Goal: Task Accomplishment & Management: Use online tool/utility

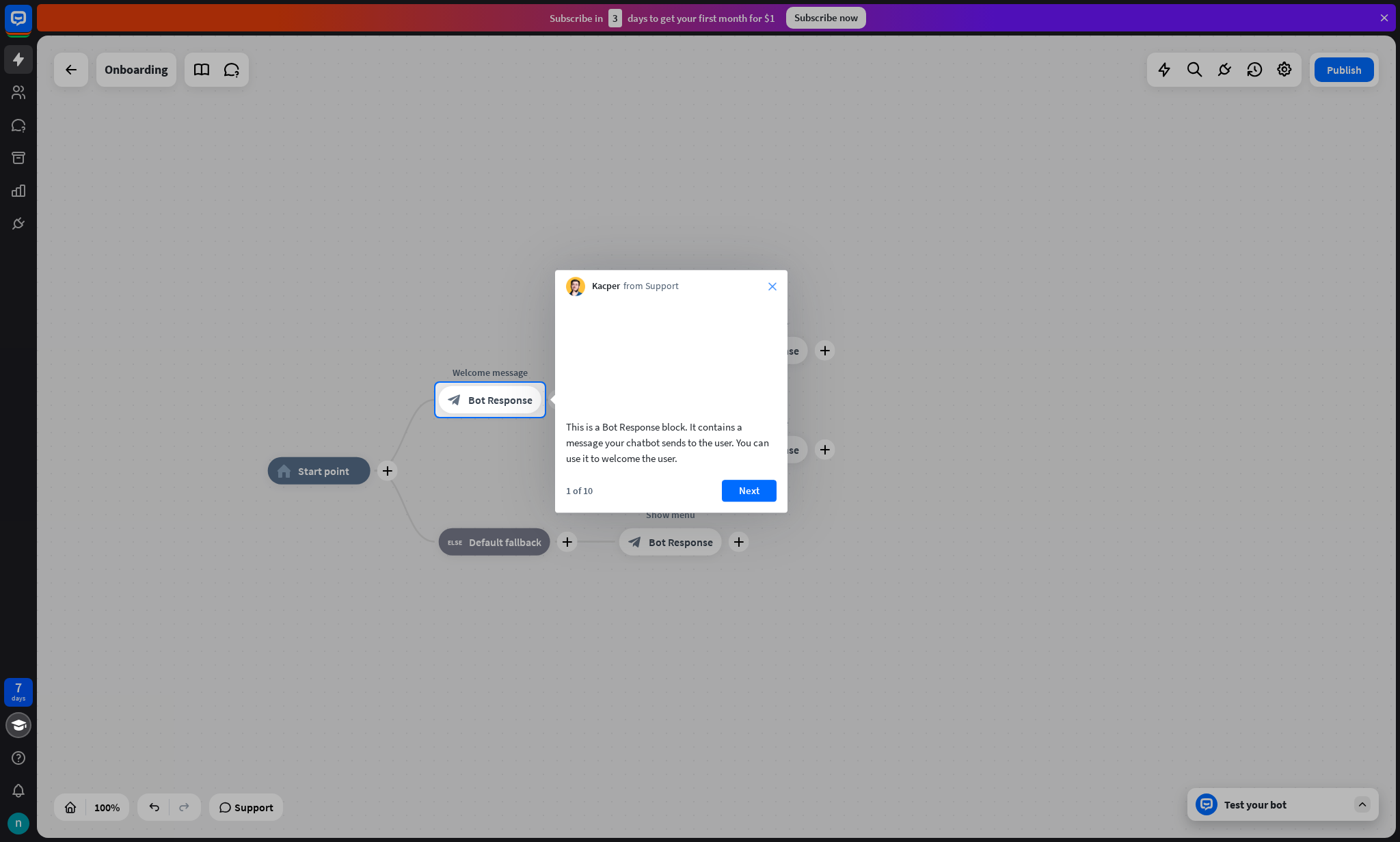
click at [772, 289] on icon "close" at bounding box center [772, 286] width 8 height 8
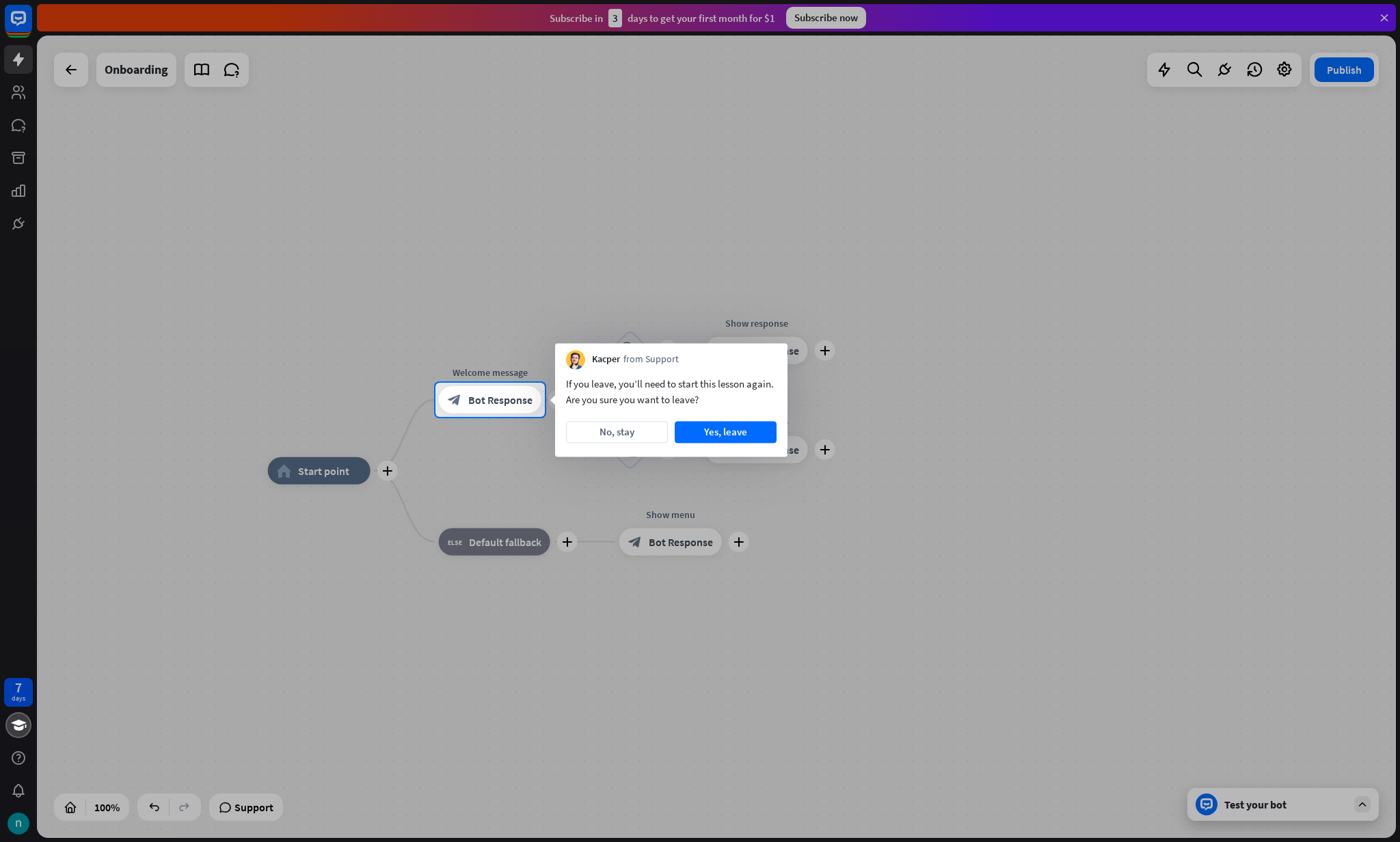
click at [724, 328] on div at bounding box center [700, 191] width 1400 height 383
click at [617, 435] on button "No, stay" at bounding box center [616, 432] width 102 height 22
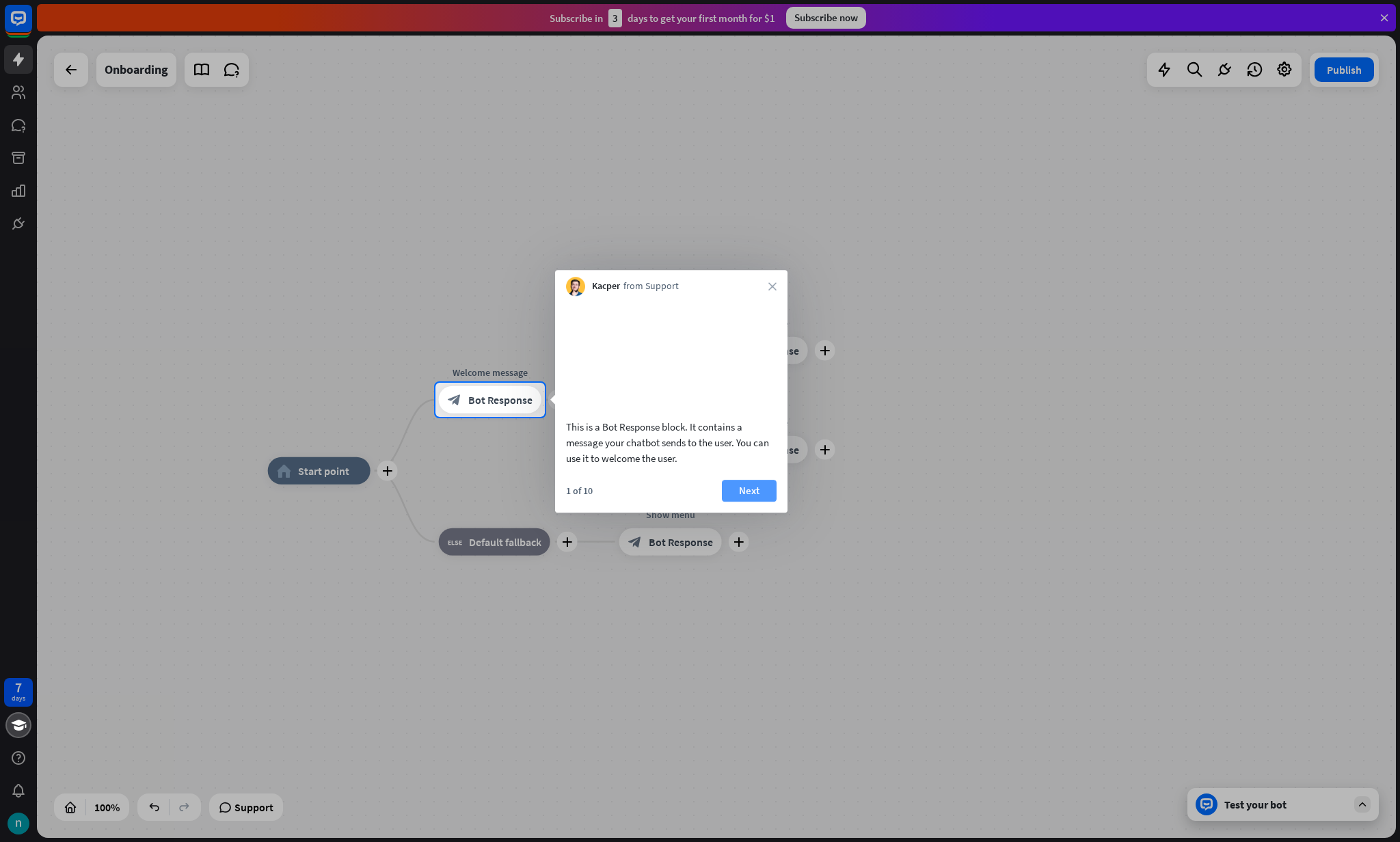
click at [742, 501] on button "Next" at bounding box center [749, 490] width 54 height 22
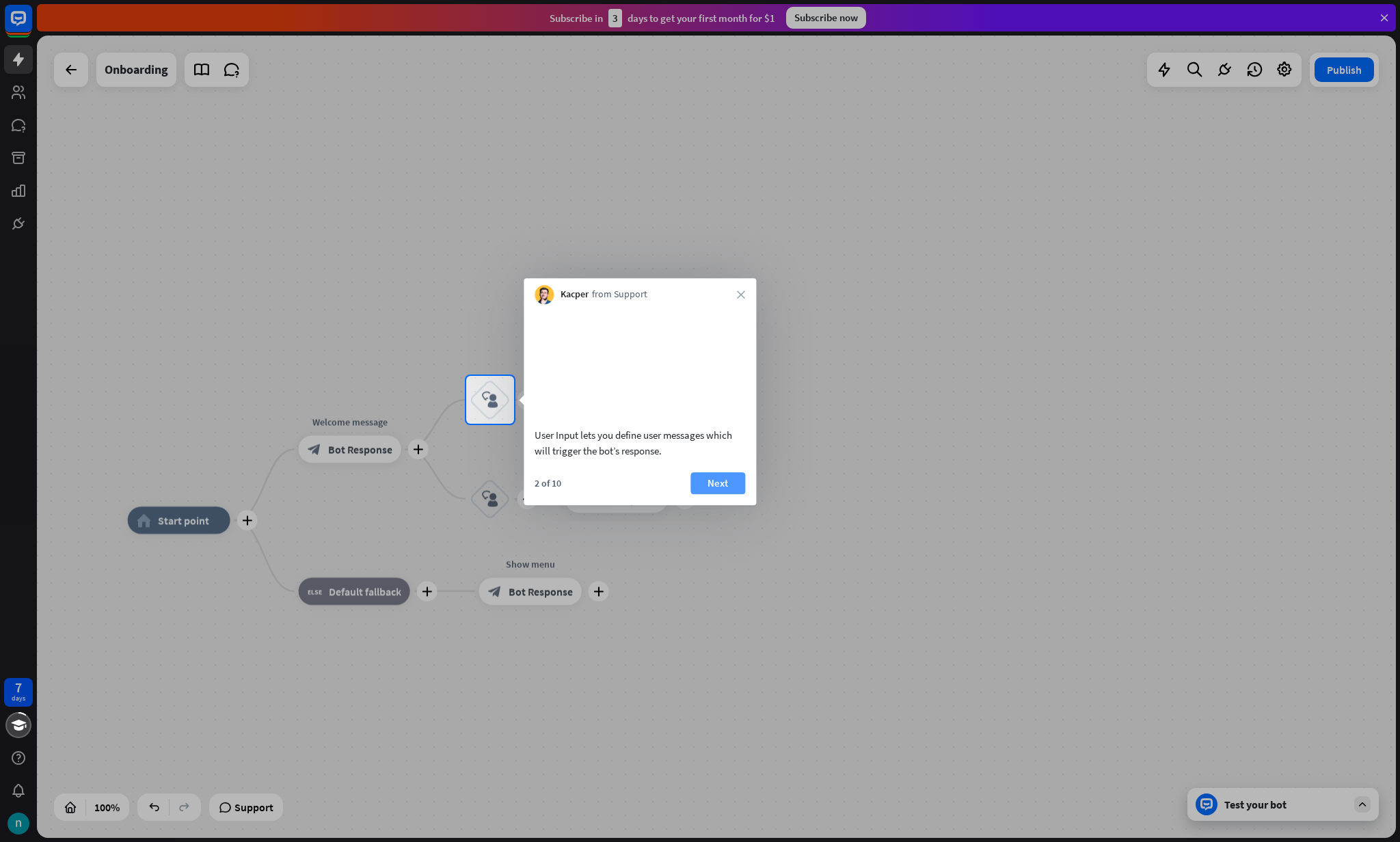
click at [733, 494] on button "Next" at bounding box center [717, 483] width 54 height 22
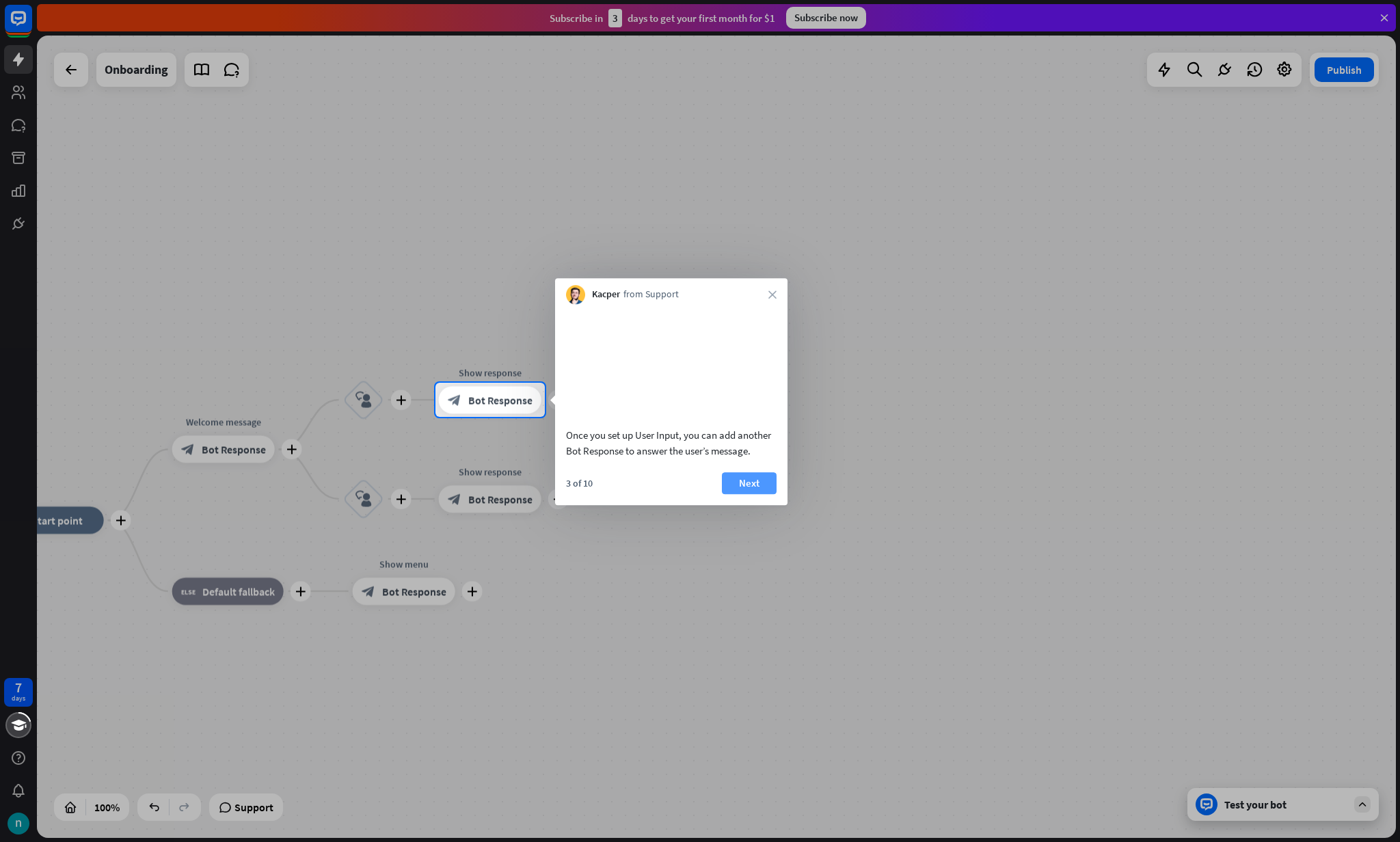
click at [752, 494] on button "Next" at bounding box center [749, 483] width 54 height 22
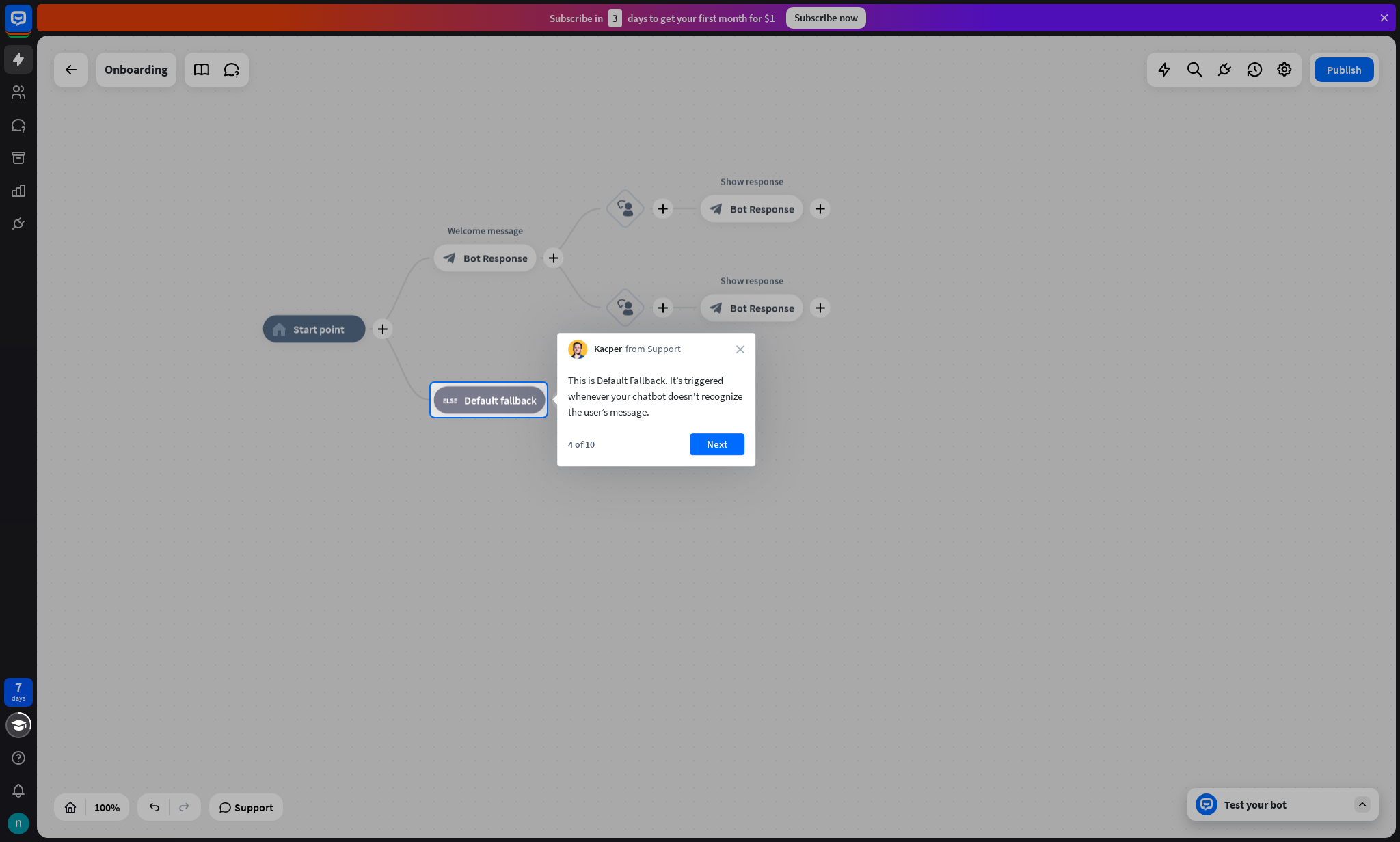
click at [707, 437] on button "Next" at bounding box center [717, 444] width 54 height 22
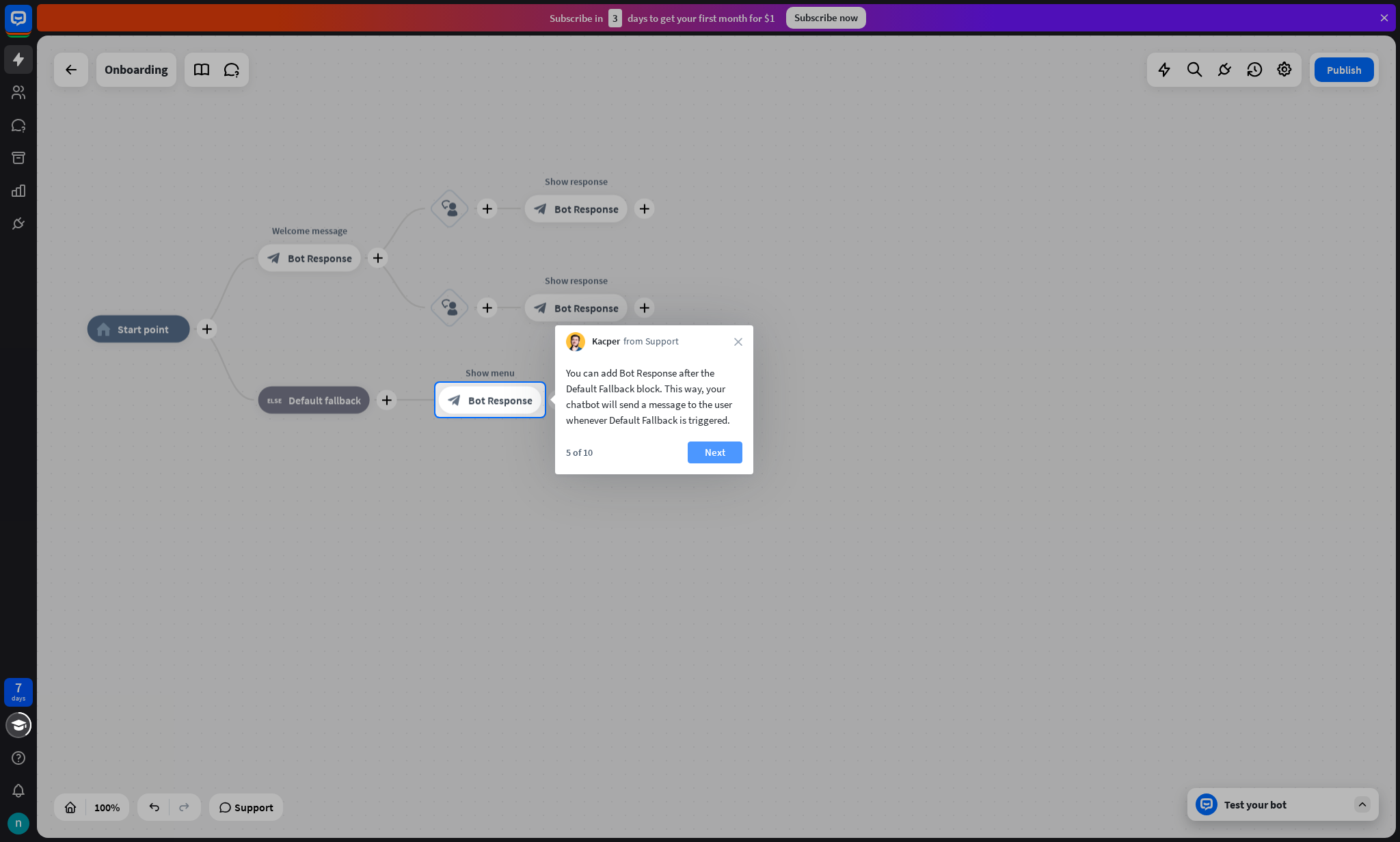
click at [706, 449] on button "Next" at bounding box center [715, 452] width 54 height 22
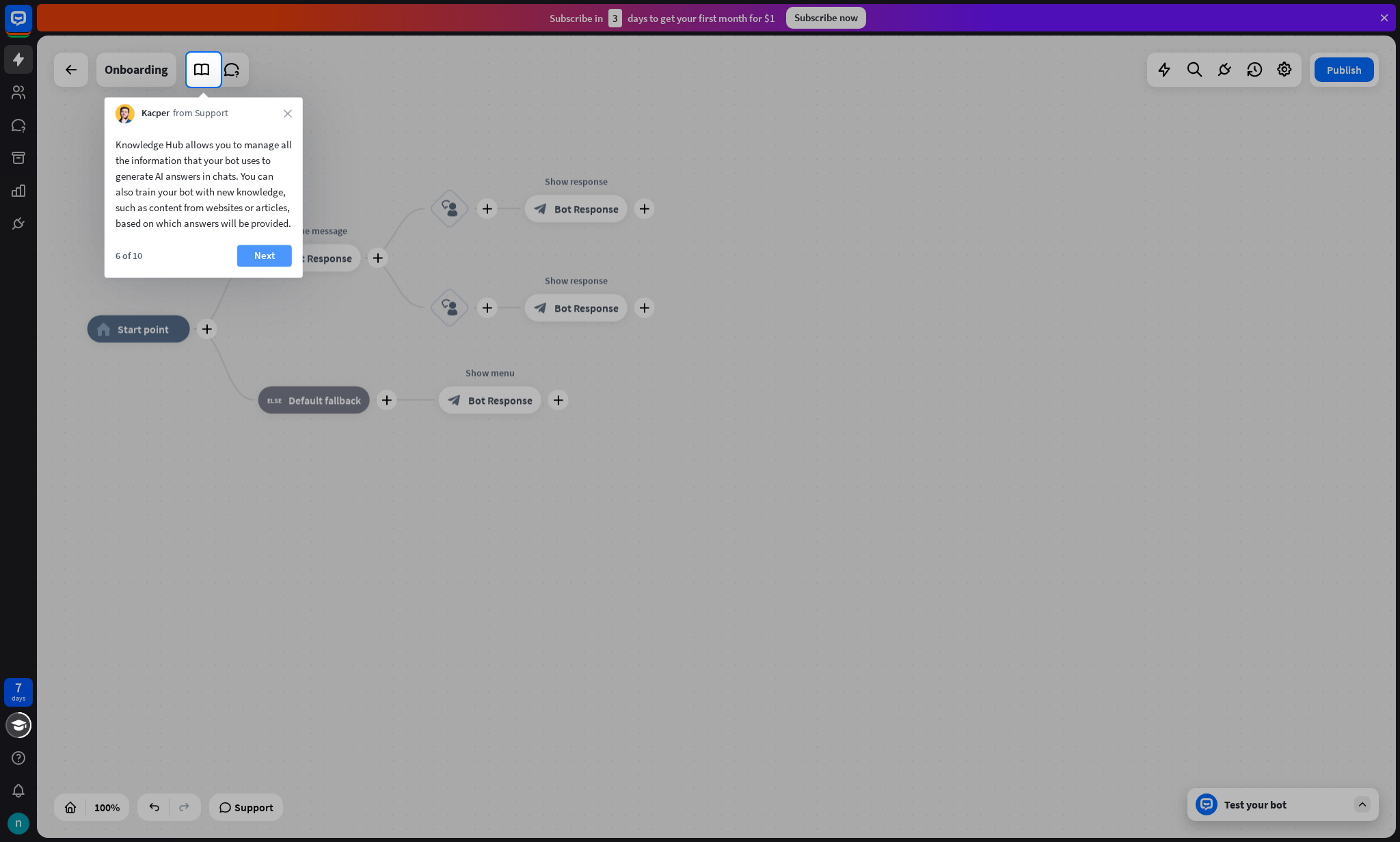
click at [271, 266] on button "Next" at bounding box center [265, 255] width 54 height 22
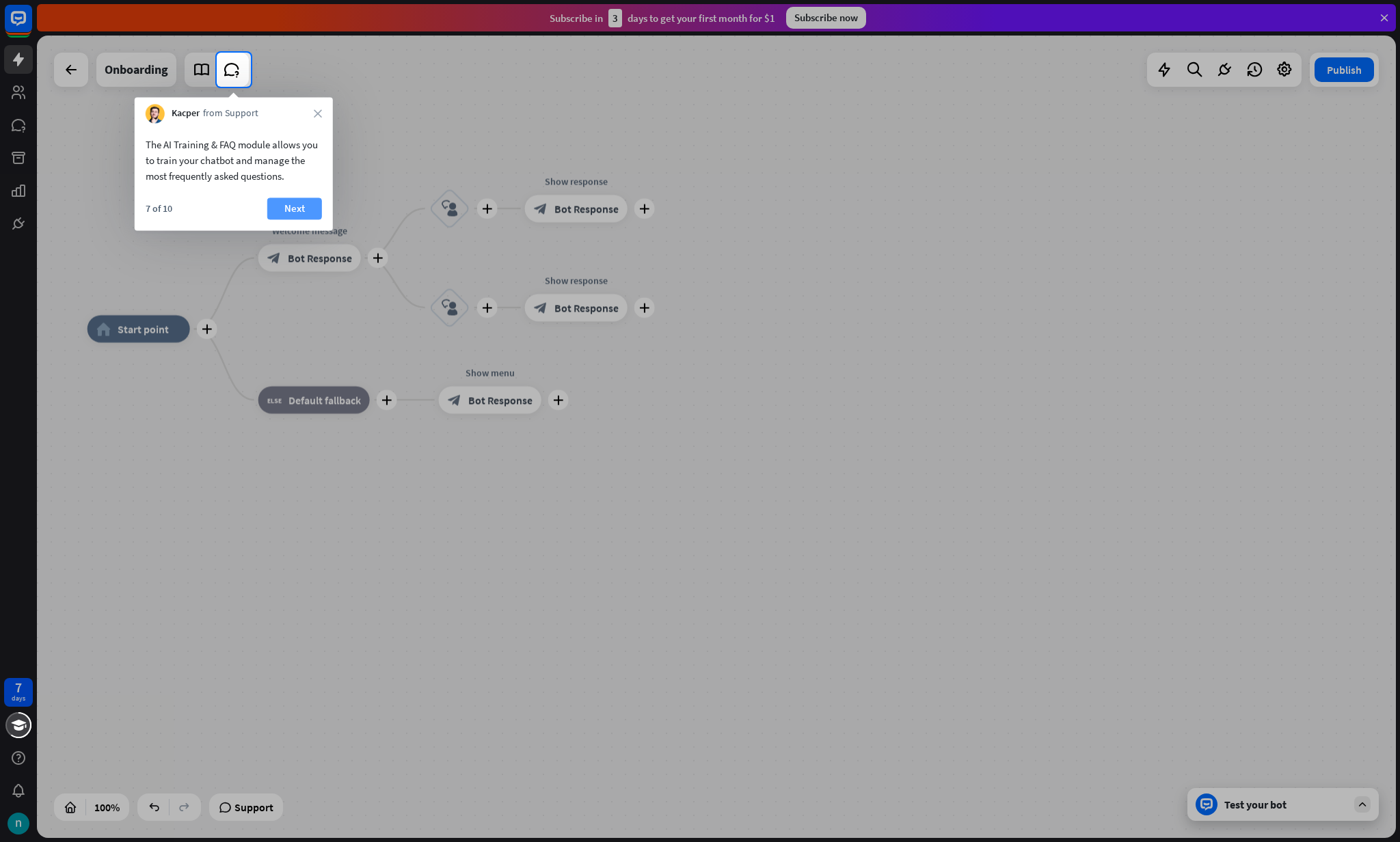
click at [286, 205] on button "Next" at bounding box center [294, 208] width 54 height 22
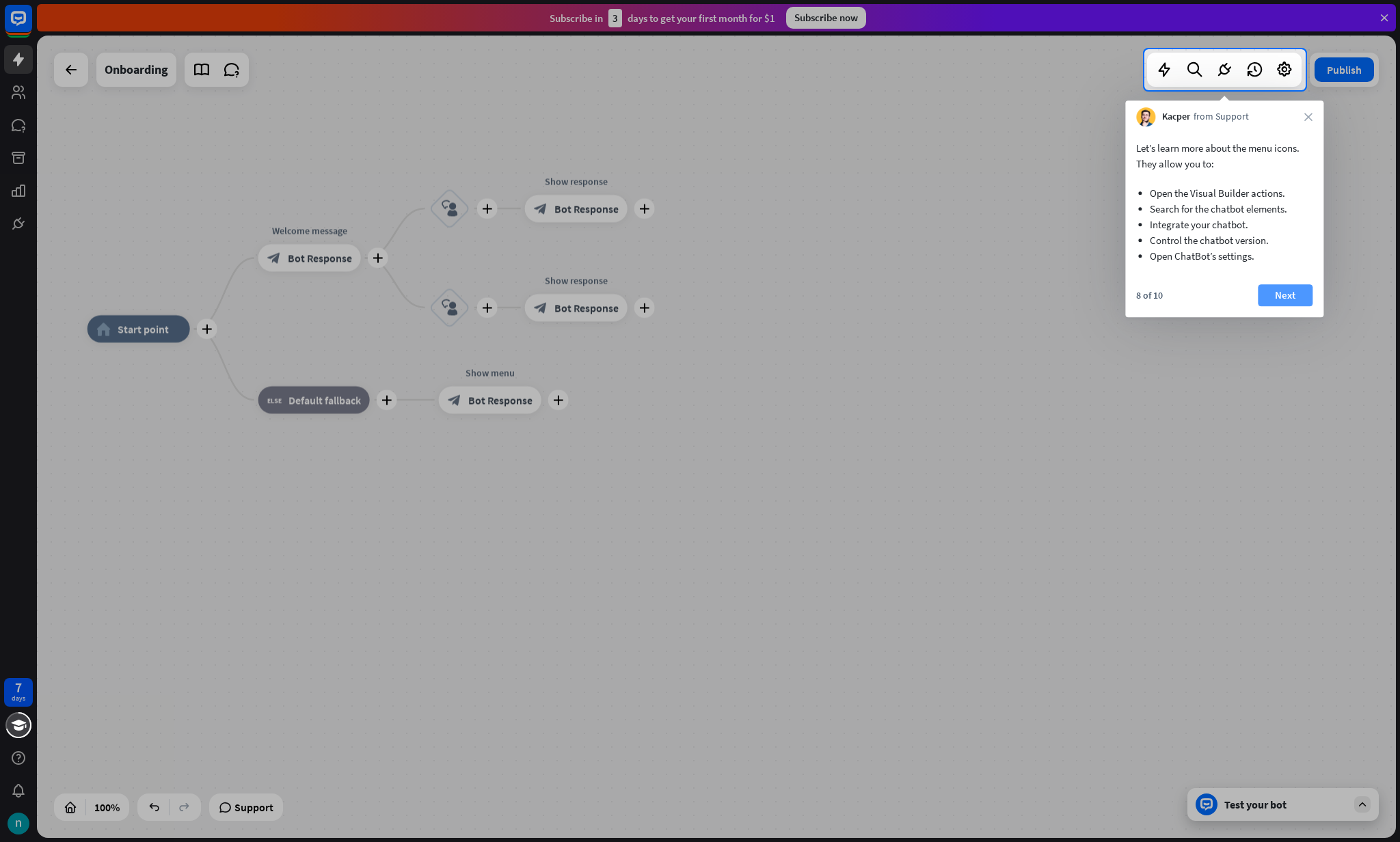
click at [1269, 295] on button "Next" at bounding box center [1285, 295] width 54 height 22
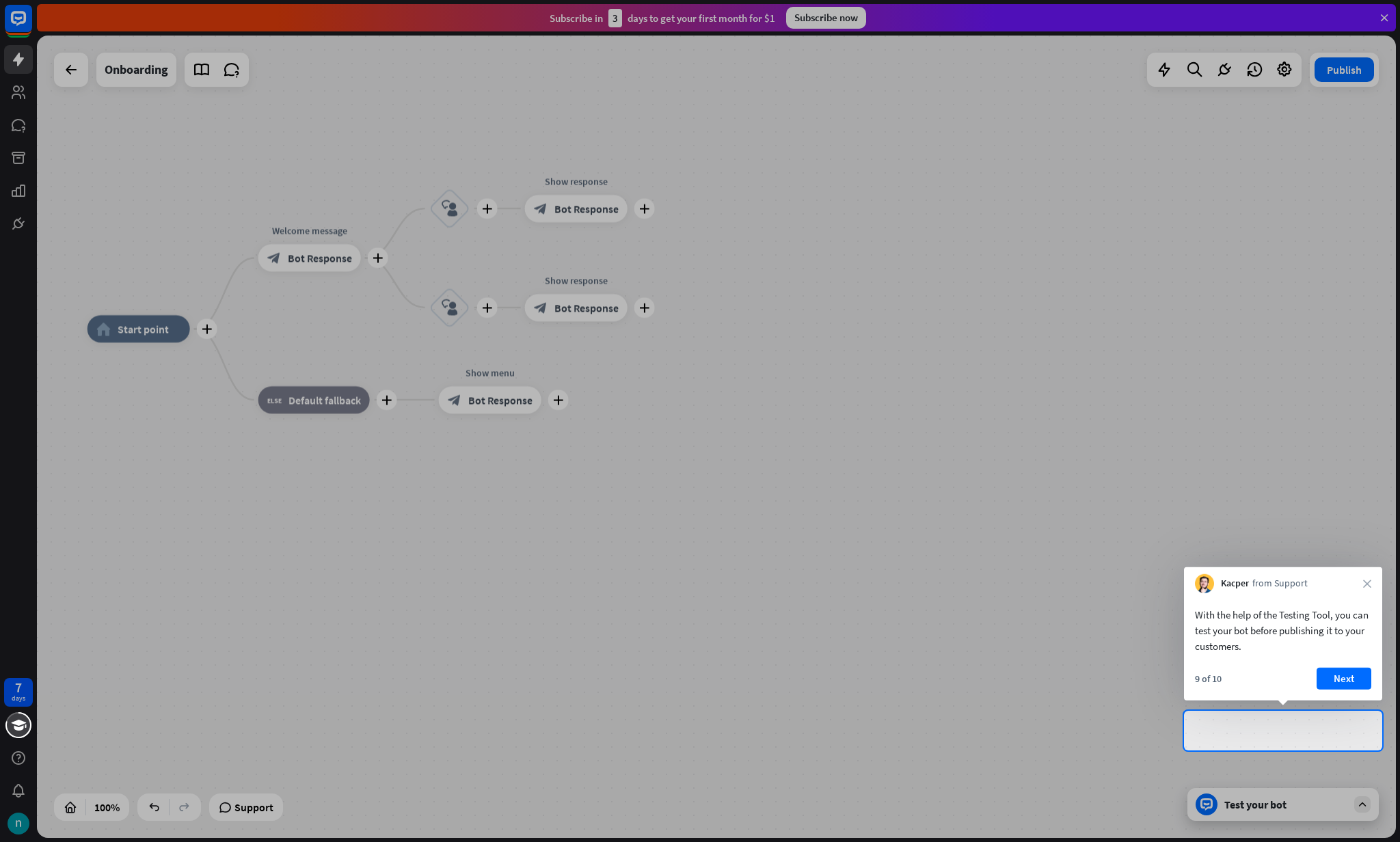
click at [236, 357] on div at bounding box center [700, 355] width 1400 height 711
click at [18, 16] on div at bounding box center [700, 355] width 1400 height 711
drag, startPoint x: 657, startPoint y: 261, endPoint x: 684, endPoint y: 262, distance: 27.0
click at [667, 261] on div at bounding box center [700, 355] width 1400 height 711
click at [1367, 580] on icon "close" at bounding box center [1367, 584] width 8 height 8
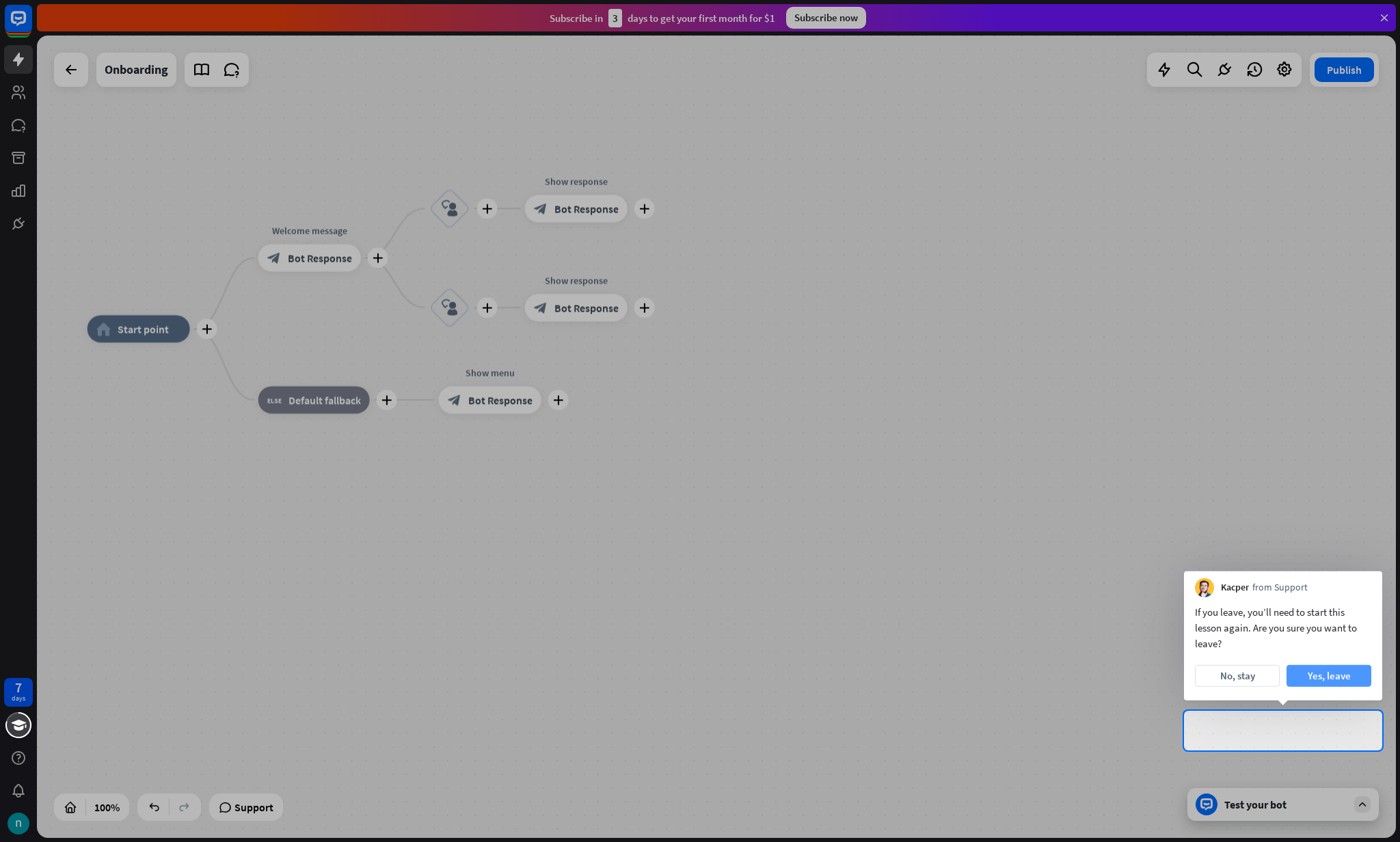
click at [1322, 665] on button "Yes, leave" at bounding box center [1329, 676] width 85 height 22
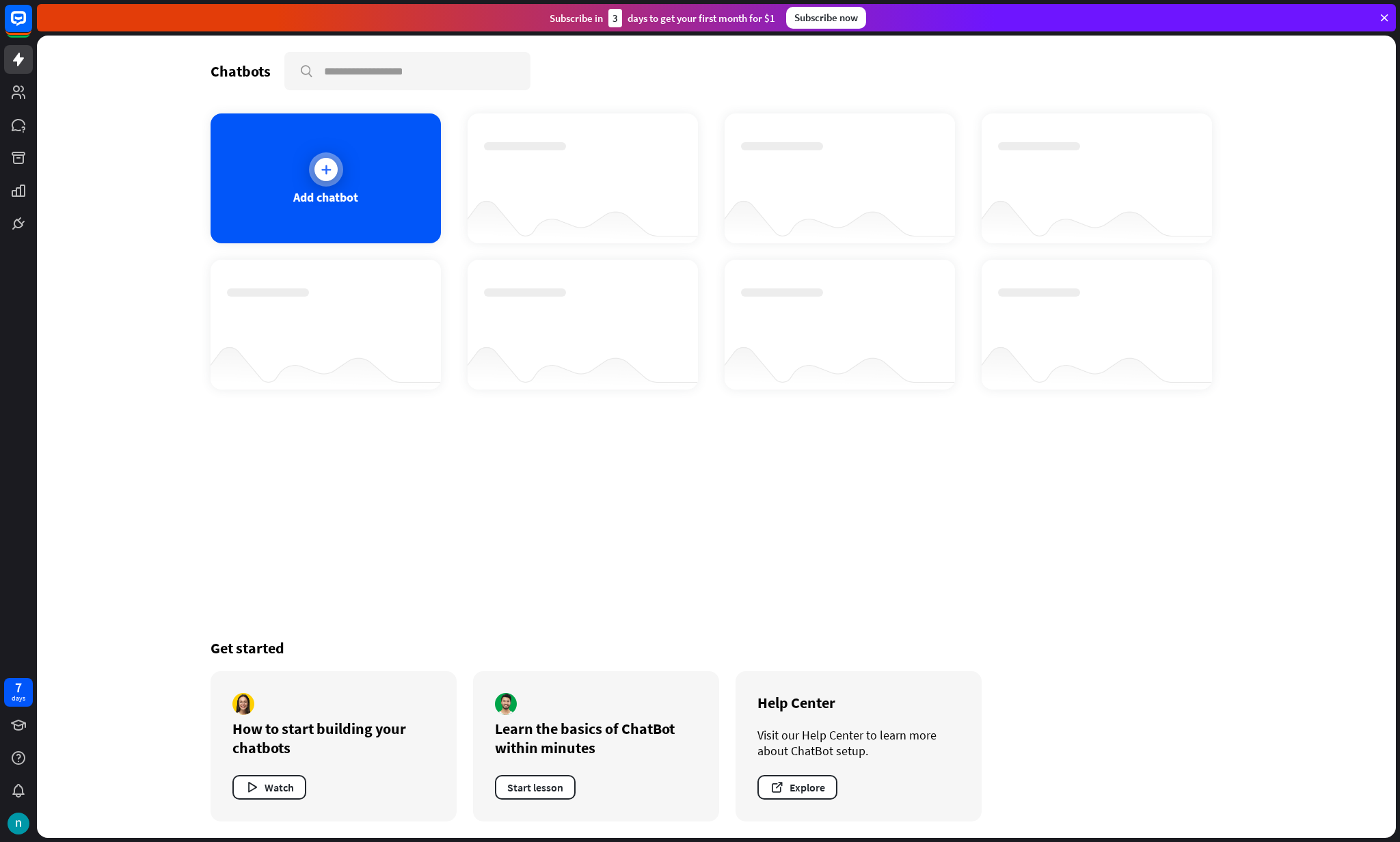
click at [361, 185] on div "Add chatbot" at bounding box center [325, 178] width 230 height 130
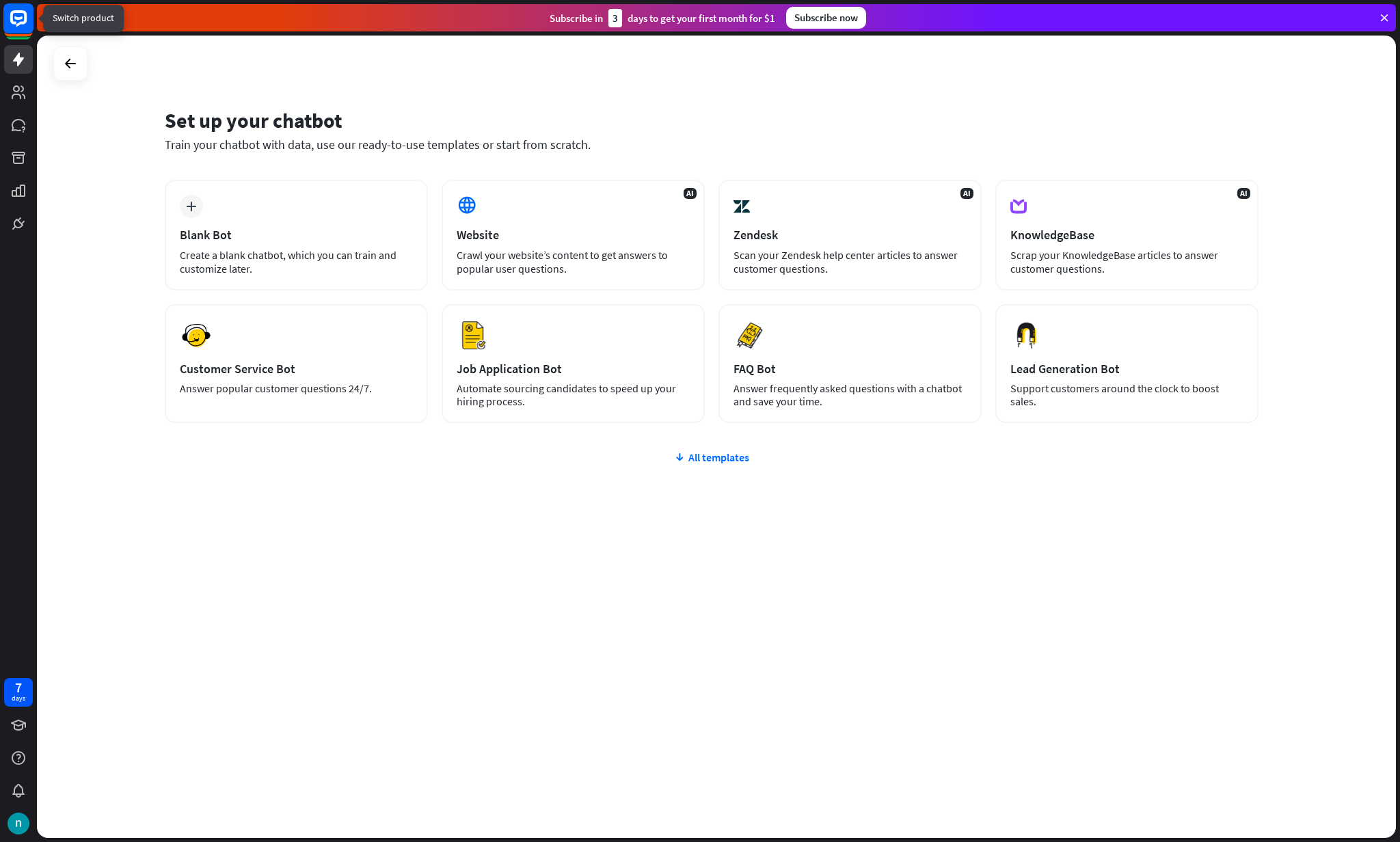
click at [25, 34] on icon at bounding box center [18, 18] width 31 height 31
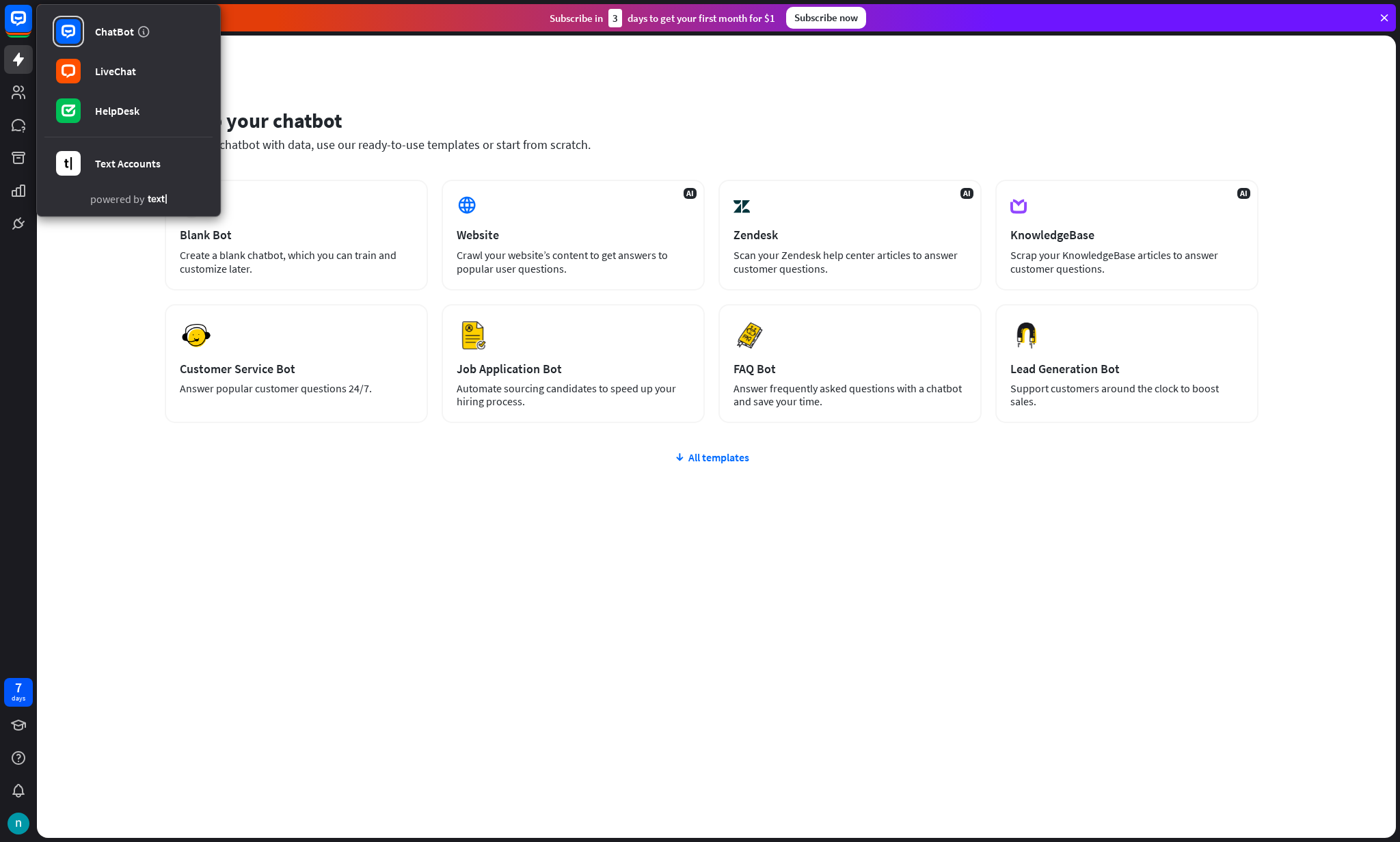
click at [303, 78] on div "Set up your chatbot Train your chatbot with data, use our ready-to-use template…" at bounding box center [716, 437] width 1359 height 803
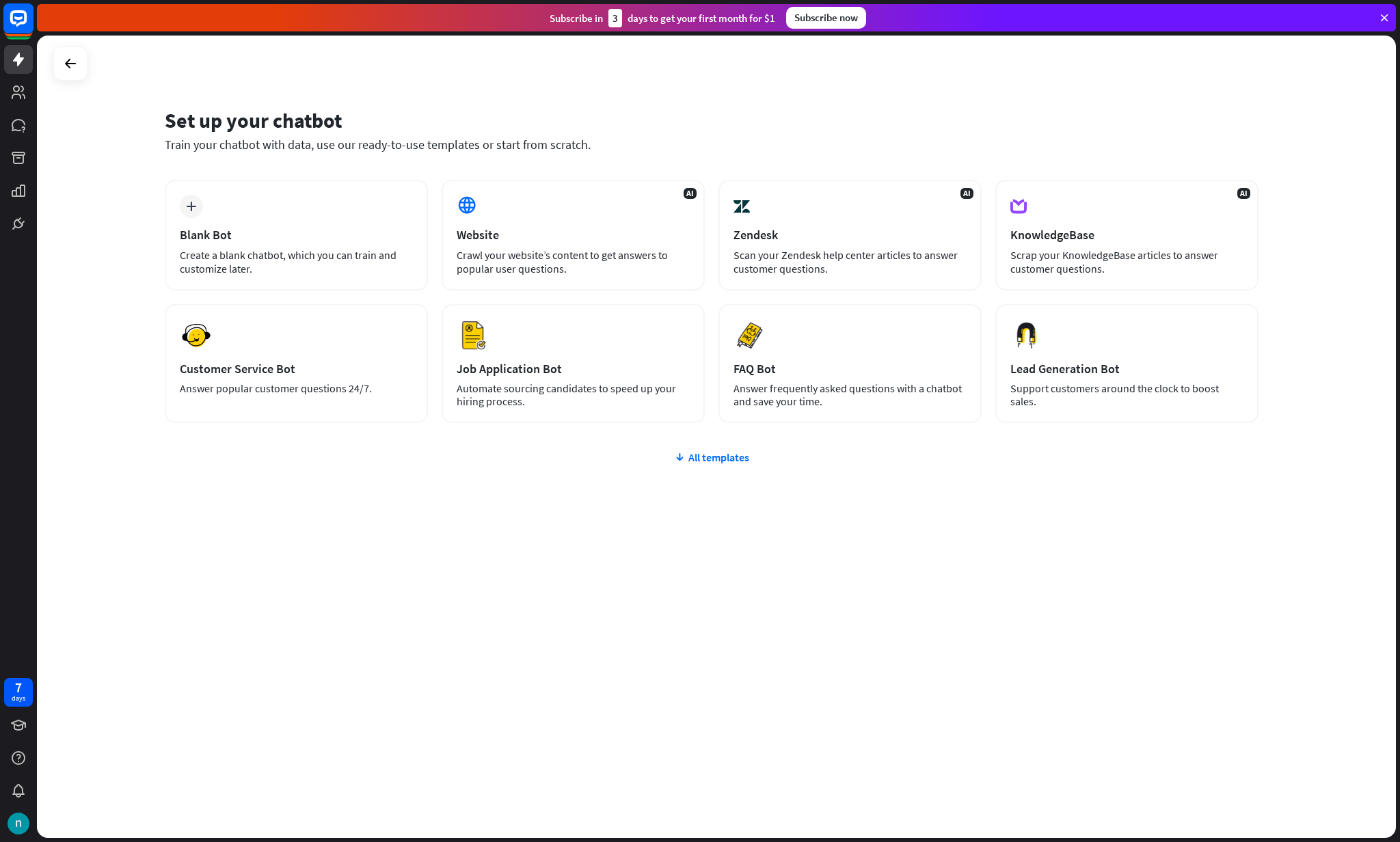
click at [13, 22] on icon at bounding box center [18, 18] width 17 height 17
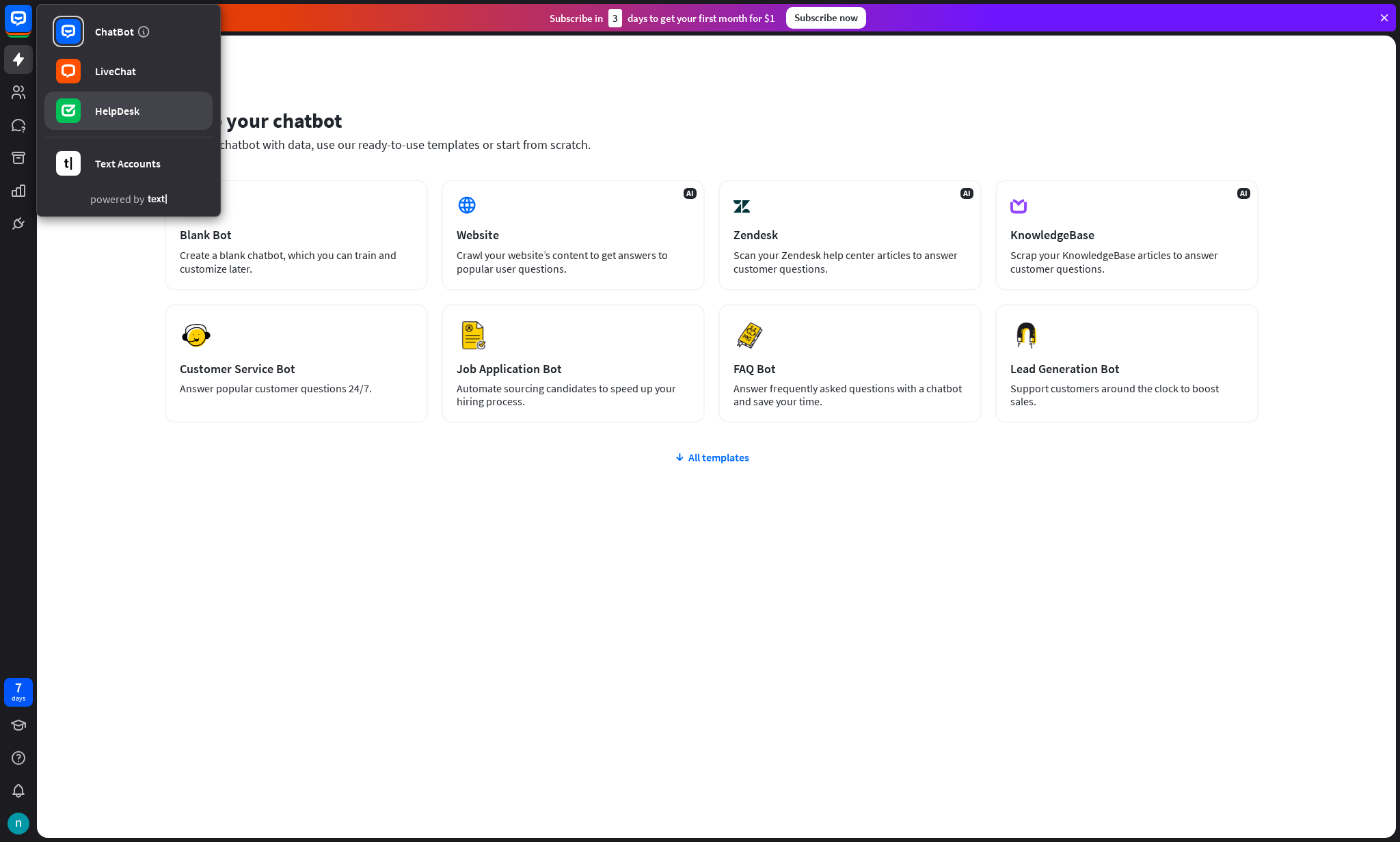
click at [149, 106] on link "HelpDesk" at bounding box center [129, 111] width 168 height 38
